Goal: Transaction & Acquisition: Subscribe to service/newsletter

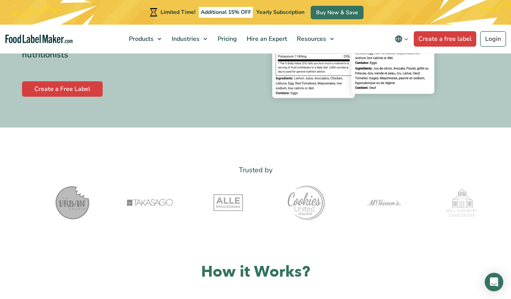
scroll to position [201, 0]
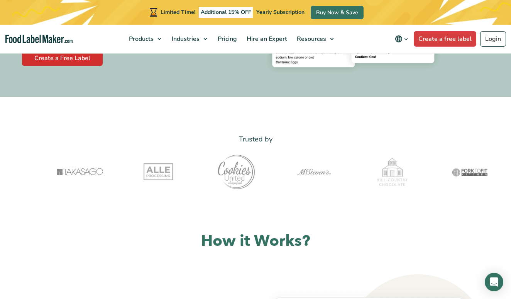
click at [71, 66] on link "Create a Free Label" at bounding box center [62, 58] width 81 height 15
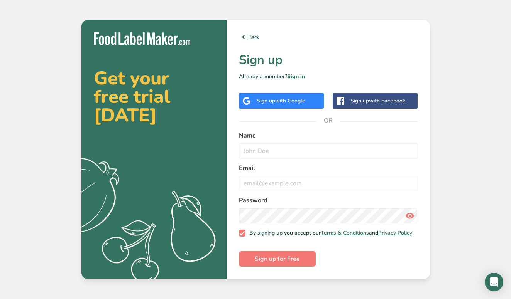
click at [444, 205] on div "Get your free trial [DATE] .a{fill:#f5f3ed;} Back Sign up Already a member? Sig…" at bounding box center [255, 149] width 511 height 299
click at [276, 262] on span "Sign up for Free" at bounding box center [277, 259] width 45 height 9
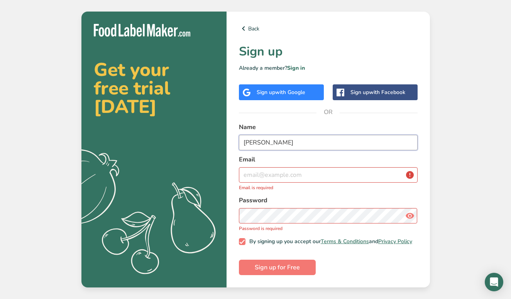
type input "[PERSON_NAME]"
click at [275, 174] on input "email" at bounding box center [328, 174] width 179 height 15
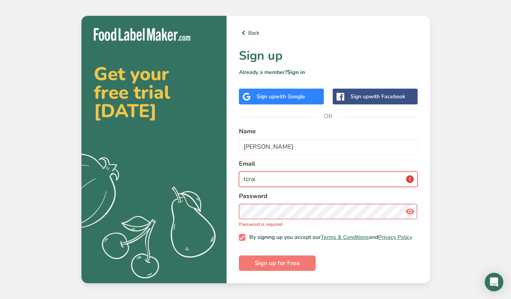
type input "tcrain"
